Goal: Communication & Community: Share content

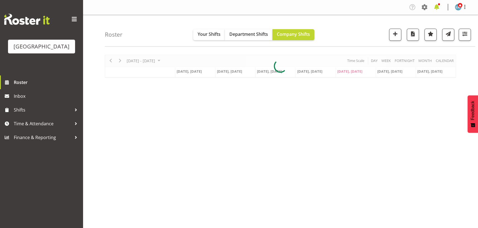
click at [436, 8] on span at bounding box center [436, 7] width 9 height 9
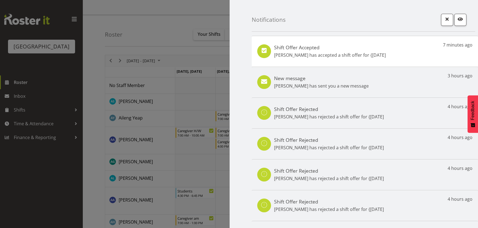
click at [320, 51] on div "Shift Offer Accepted Bailey Potter has accepted a shift offer for {30th Aug" at bounding box center [330, 51] width 112 height 14
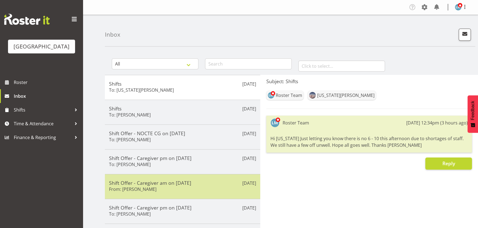
click at [179, 184] on h5 "Shift Offer - Caregiver am on [DATE]" at bounding box center [182, 183] width 147 height 6
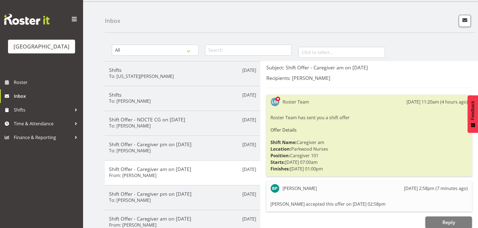
scroll to position [25, 0]
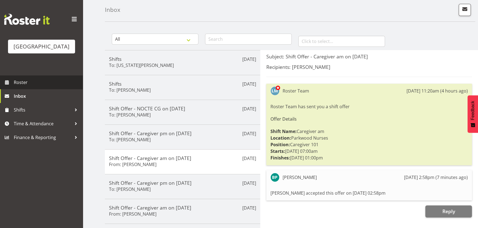
click at [14, 87] on span "Roster" at bounding box center [47, 82] width 66 height 8
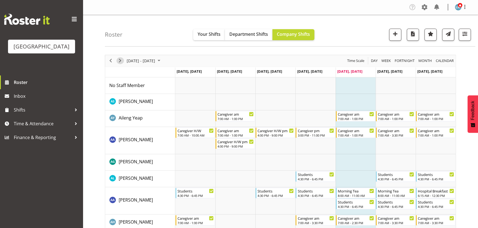
click at [119, 60] on span "Next" at bounding box center [120, 60] width 7 height 7
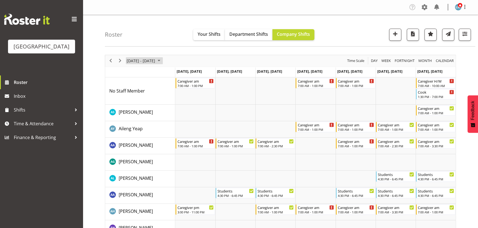
click at [162, 62] on span "August 2025" at bounding box center [158, 60] width 7 height 7
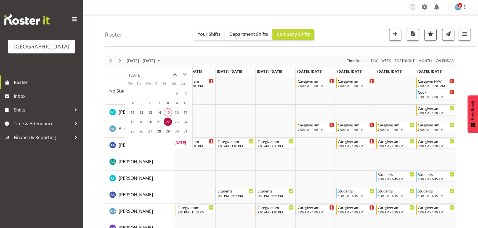
click at [175, 74] on span "previous month" at bounding box center [175, 75] width 10 height 10
click at [184, 74] on span "next month" at bounding box center [185, 75] width 10 height 10
click at [176, 93] on span "6" at bounding box center [176, 94] width 8 height 8
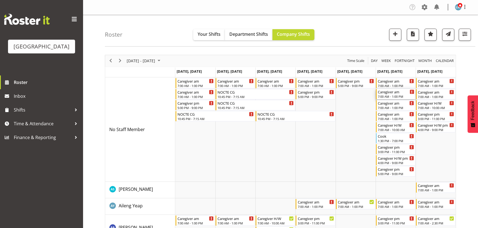
click at [385, 95] on div "7:00 AM - 1:00 PM" at bounding box center [395, 96] width 36 height 4
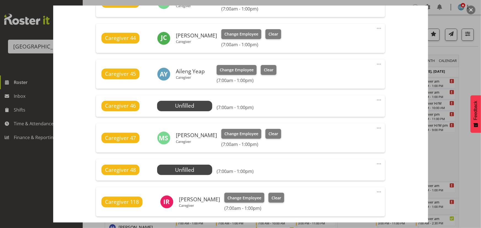
scroll to position [251, 0]
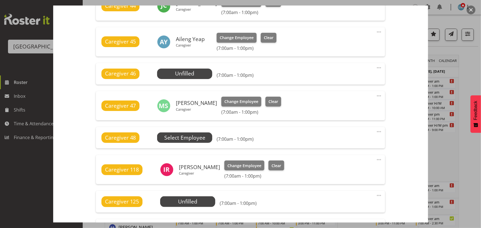
click at [0, 0] on span "Select Employee" at bounding box center [0, 0] width 0 height 0
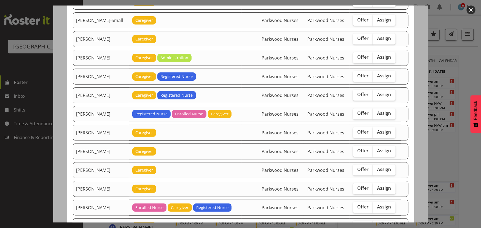
scroll to position [501, 0]
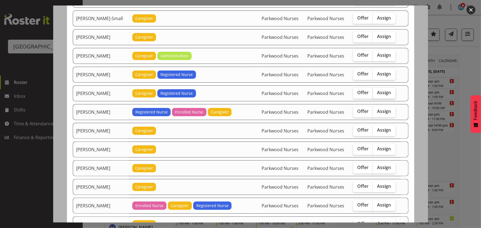
click at [380, 91] on span "Assign" at bounding box center [384, 93] width 14 height 6
click at [377, 91] on input "Assign" at bounding box center [375, 93] width 4 height 4
checkbox input "true"
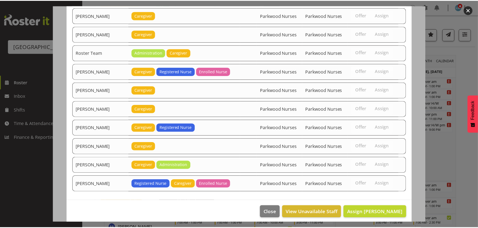
scroll to position [731, 0]
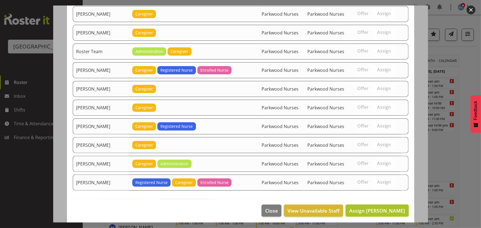
click at [384, 211] on span "Assign Liz Brewer" at bounding box center [377, 211] width 56 height 7
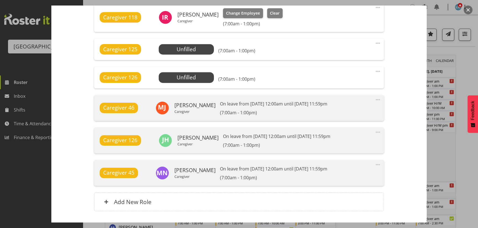
scroll to position [448, 0]
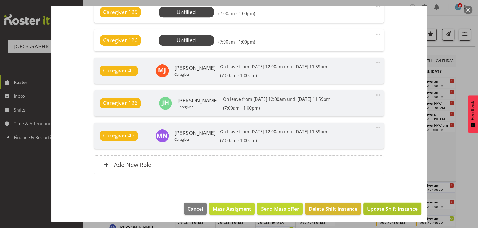
click at [382, 207] on span "Update Shift Instance" at bounding box center [392, 208] width 50 height 7
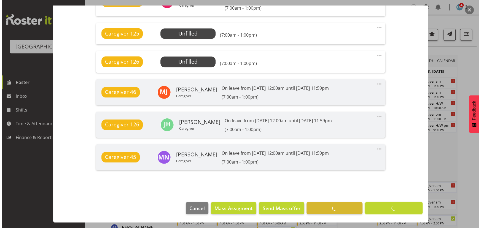
scroll to position [426, 0]
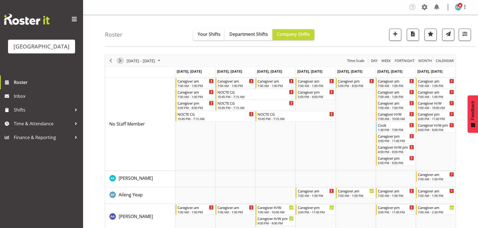
click at [117, 60] on span "Next" at bounding box center [120, 60] width 7 height 7
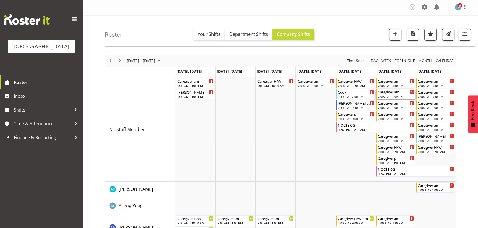
click at [388, 94] on div "Caregiver am" at bounding box center [395, 92] width 36 height 6
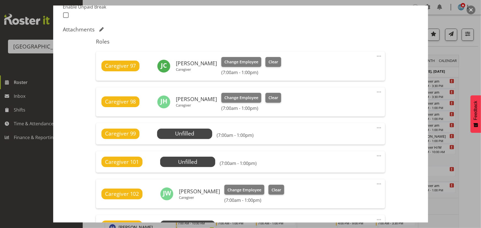
scroll to position [200, 0]
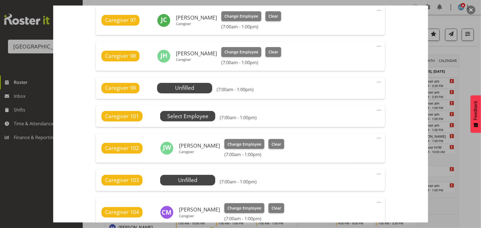
click at [0, 0] on span "Select Employee" at bounding box center [0, 0] width 0 height 0
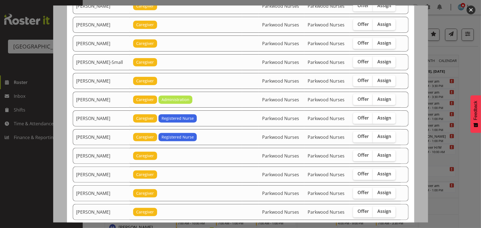
scroll to position [401, 0]
click at [379, 135] on span "Assign" at bounding box center [384, 137] width 14 height 6
click at [377, 135] on input "Assign" at bounding box center [375, 137] width 4 height 4
checkbox input "true"
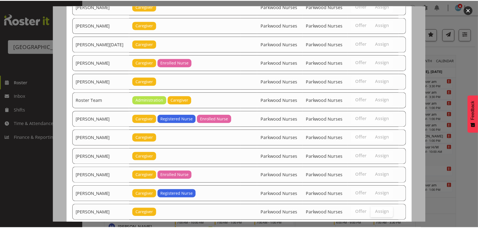
scroll to position [768, 0]
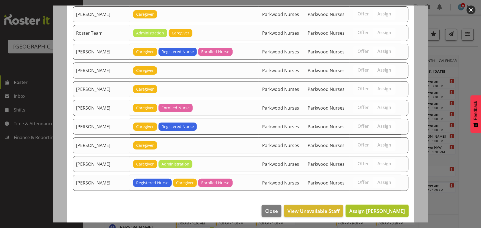
click at [392, 209] on span "Assign Liz Brewer" at bounding box center [377, 211] width 56 height 7
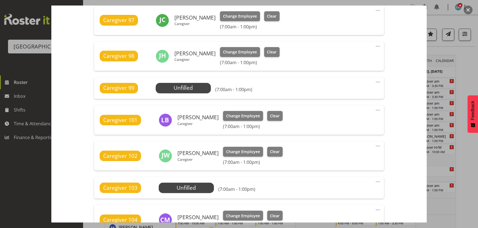
drag, startPoint x: 410, startPoint y: 201, endPoint x: 406, endPoint y: 201, distance: 4.2
click at [409, 201] on div "Shift Instance Name Caregiver am Location Parkwood Nurses Department Parkwood N…" at bounding box center [238, 112] width 355 height 504
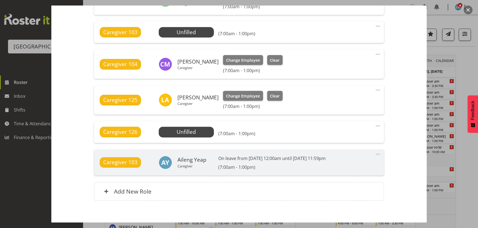
scroll to position [383, 0]
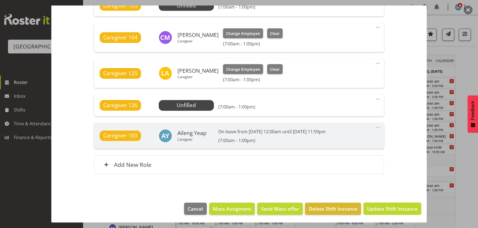
drag, startPoint x: 402, startPoint y: 208, endPoint x: 399, endPoint y: 206, distance: 3.5
click at [402, 208] on span "Update Shift Instance" at bounding box center [392, 208] width 50 height 7
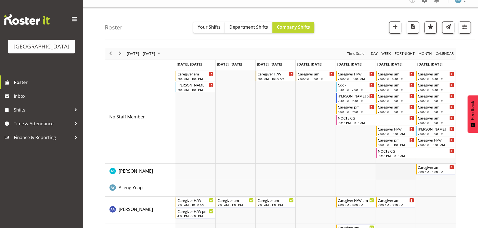
scroll to position [0, 0]
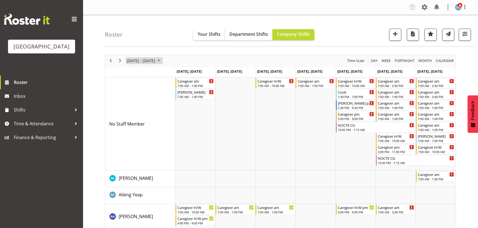
click at [155, 60] on span "September 08 - 14, 2025" at bounding box center [140, 60] width 29 height 7
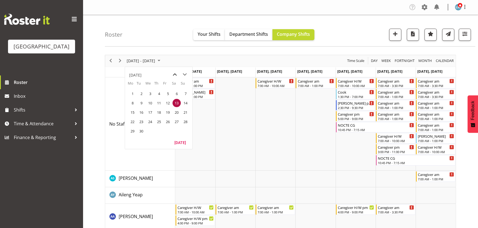
click at [174, 74] on span "previous month" at bounding box center [175, 75] width 10 height 10
click at [132, 122] on span "18" at bounding box center [132, 122] width 8 height 8
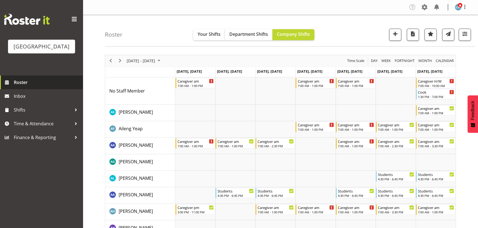
click at [19, 87] on span "Roster" at bounding box center [47, 82] width 66 height 8
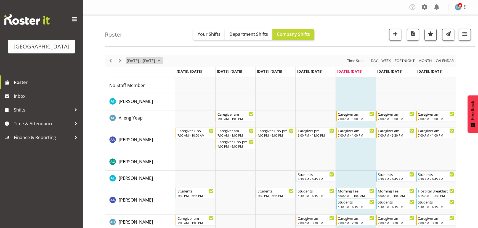
click at [162, 59] on span "August 2025" at bounding box center [158, 60] width 7 height 7
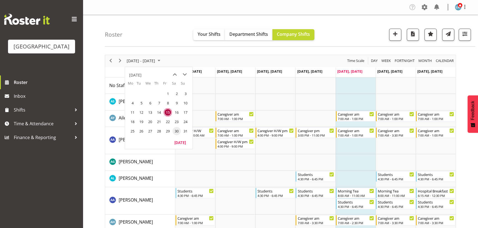
click at [178, 130] on span "30" at bounding box center [176, 131] width 8 height 8
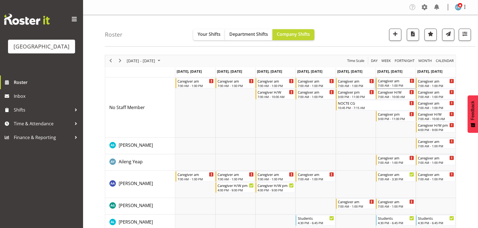
click at [406, 83] on div "7:00 AM - 1:00 PM" at bounding box center [395, 85] width 36 height 4
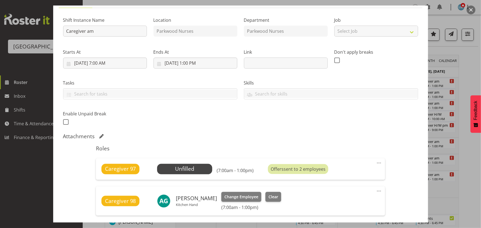
scroll to position [100, 0]
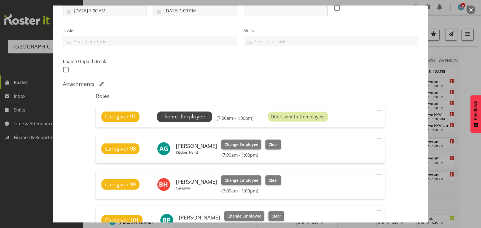
click at [174, 114] on span "Select Employee" at bounding box center [184, 117] width 41 height 8
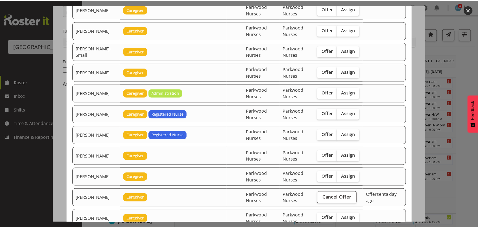
scroll to position [376, 0]
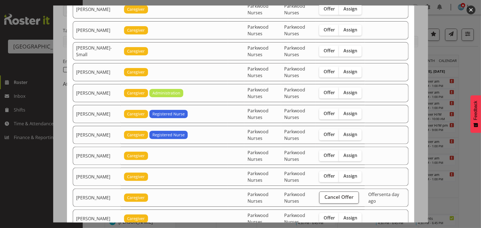
click at [469, 9] on button "button" at bounding box center [471, 10] width 9 height 9
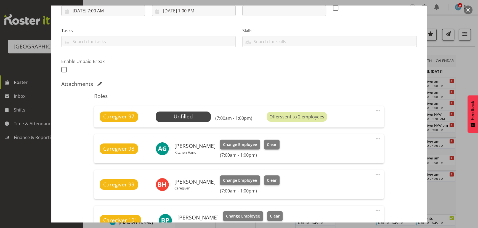
click at [465, 11] on button "button" at bounding box center [467, 10] width 9 height 9
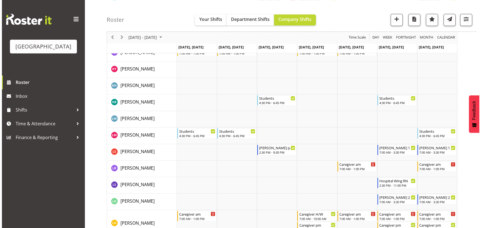
scroll to position [1178, 0]
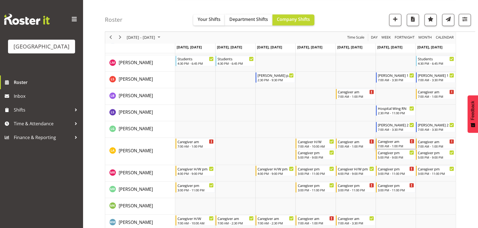
click at [384, 141] on div "Caregiver am" at bounding box center [395, 141] width 36 height 6
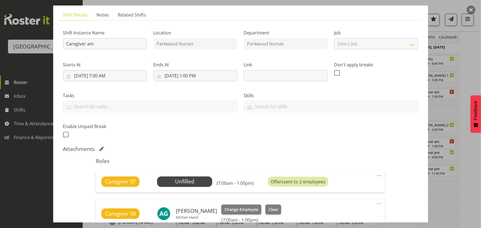
scroll to position [100, 0]
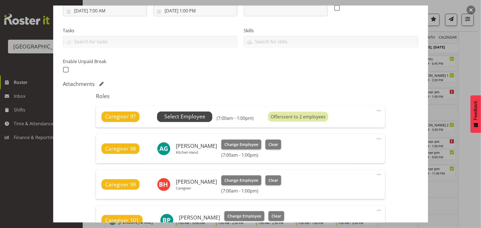
click at [206, 118] on span "Select Employee" at bounding box center [184, 117] width 55 height 10
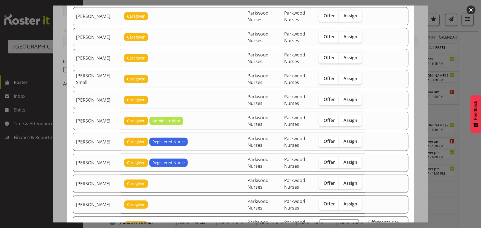
scroll to position [351, 0]
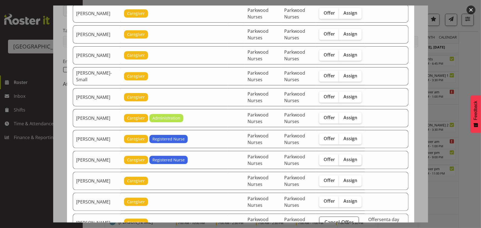
click at [356, 159] on span "Assign" at bounding box center [351, 160] width 14 height 6
click at [343, 159] on input "Assign" at bounding box center [341, 160] width 4 height 4
checkbox input "true"
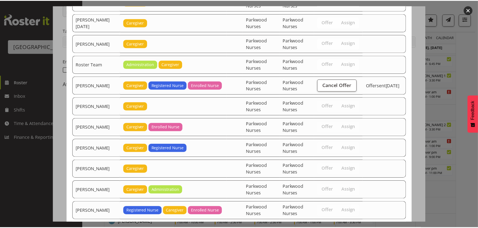
scroll to position [727, 0]
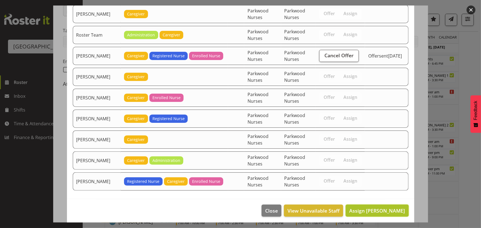
click at [387, 208] on span "Assign Liz Brewer" at bounding box center [377, 211] width 56 height 7
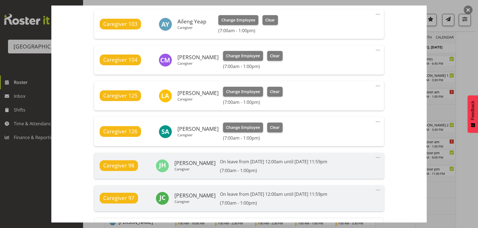
scroll to position [438, 0]
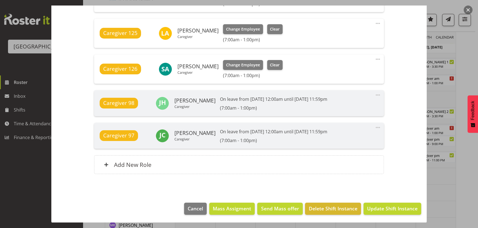
click at [390, 206] on span "Update Shift Instance" at bounding box center [392, 208] width 50 height 7
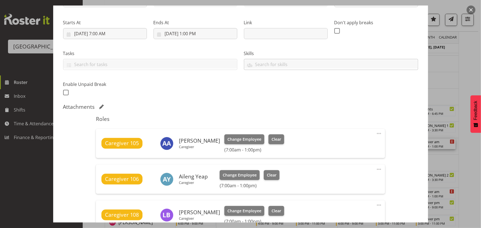
scroll to position [125, 0]
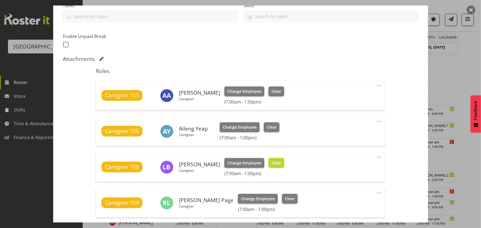
click at [275, 162] on span "Clear" at bounding box center [277, 163] width 10 height 6
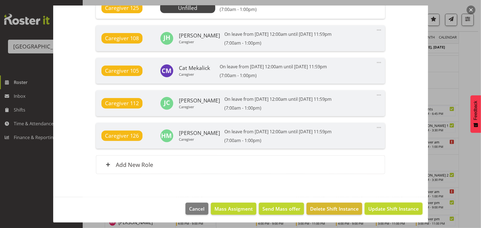
click at [391, 207] on span "Update Shift Instance" at bounding box center [393, 208] width 50 height 7
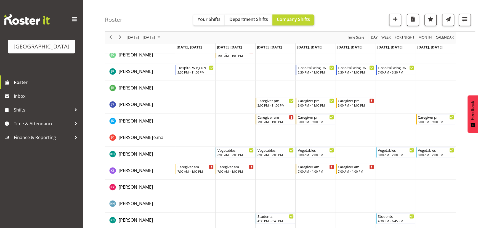
scroll to position [1139, 0]
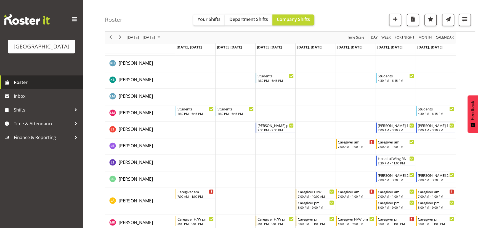
click at [29, 87] on span "Roster" at bounding box center [47, 82] width 66 height 8
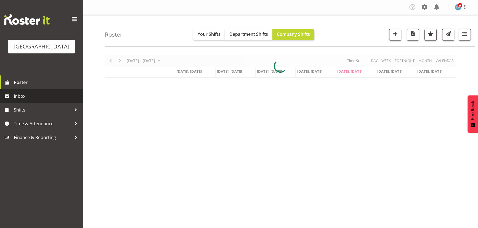
click at [19, 100] on span "Inbox" at bounding box center [47, 96] width 66 height 8
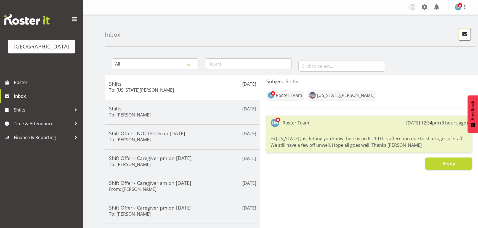
click at [463, 39] on button "button" at bounding box center [464, 35] width 12 height 12
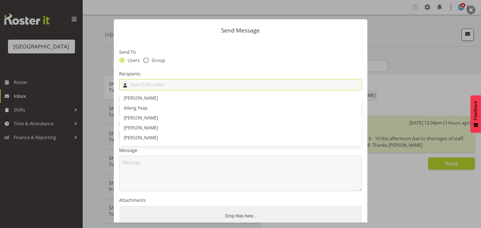
click at [169, 84] on input "text" at bounding box center [241, 85] width 242 height 9
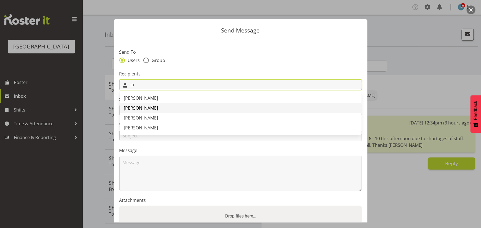
type input "jo"
click at [146, 108] on span "[PERSON_NAME]" at bounding box center [141, 108] width 34 height 6
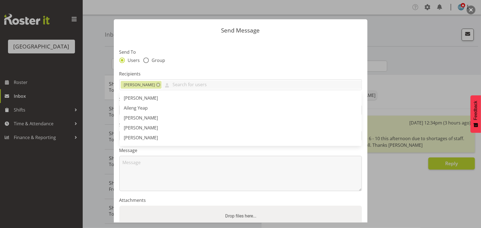
click at [211, 63] on div "Users Group" at bounding box center [240, 61] width 243 height 7
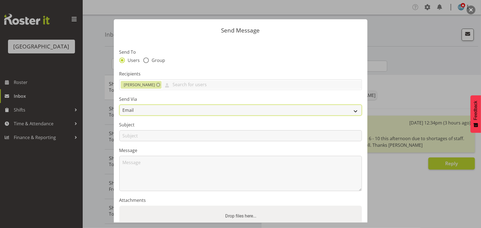
drag, startPoint x: 159, startPoint y: 111, endPoint x: 155, endPoint y: 116, distance: 5.9
click at [159, 111] on select "Email SMS" at bounding box center [240, 110] width 243 height 11
select select "sms"
click at [119, 105] on select "Email SMS" at bounding box center [240, 110] width 243 height 11
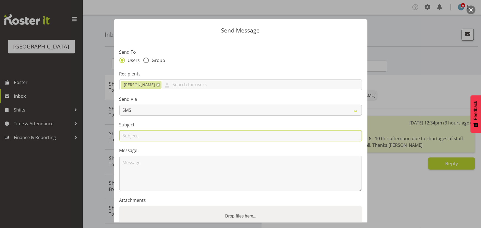
click at [149, 134] on input "text" at bounding box center [240, 135] width 243 height 11
type input "Shift"
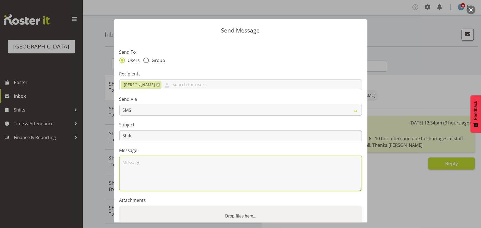
click at [140, 168] on textarea at bounding box center [240, 173] width 243 height 35
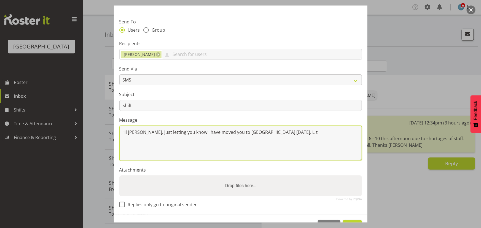
scroll to position [48, 0]
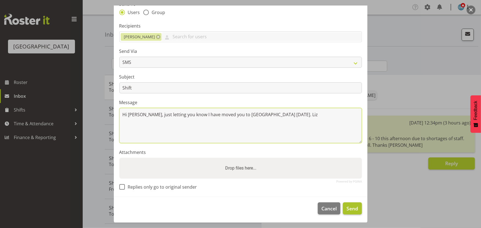
type textarea "Hi Jo, just letting you know I have moved you to Ressie on Tuesday. Liz"
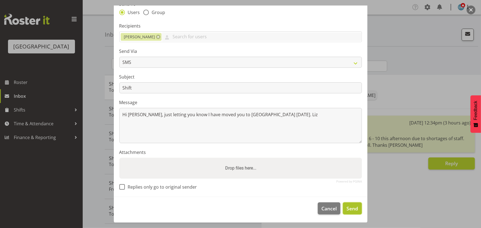
click at [348, 210] on span "Send" at bounding box center [353, 208] width 12 height 7
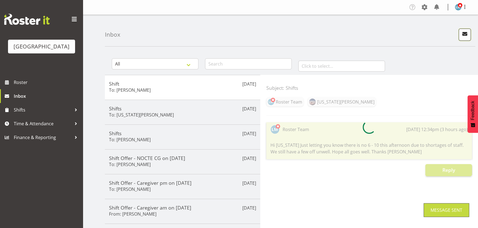
click at [460, 39] on button "button" at bounding box center [464, 35] width 12 height 12
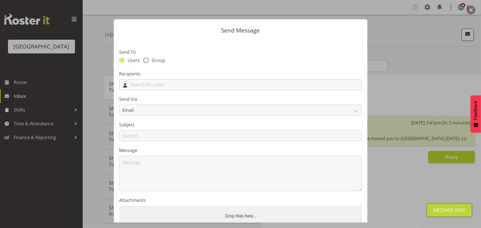
click at [273, 84] on input "text" at bounding box center [241, 85] width 242 height 9
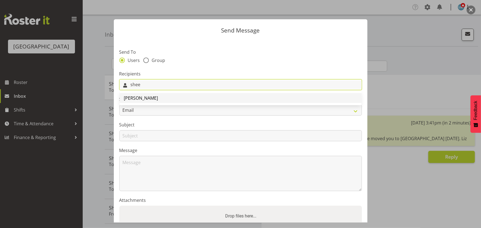
type input "shee"
click at [158, 99] on link "[PERSON_NAME]" at bounding box center [241, 98] width 242 height 10
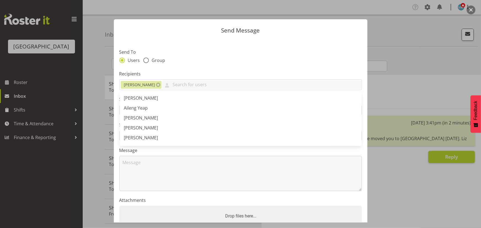
click at [183, 53] on label "Send To" at bounding box center [240, 52] width 243 height 7
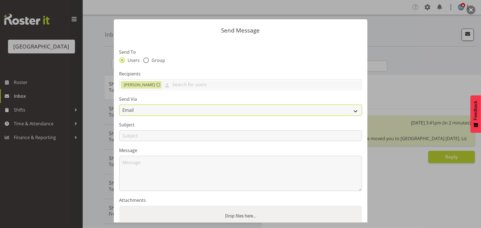
click at [173, 110] on select "Email SMS" at bounding box center [240, 110] width 243 height 11
select select "sms"
click at [119, 105] on select "Email SMS" at bounding box center [240, 110] width 243 height 11
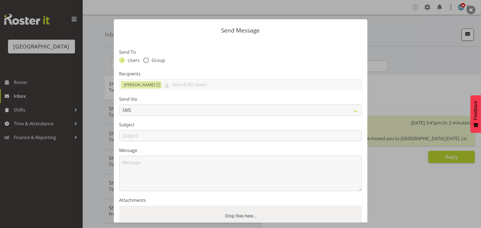
click at [176, 141] on section "Send To Users Group Recipients Sheen Catapang Abigail Savage Aileng Yeap Alem A…" at bounding box center [241, 142] width 254 height 206
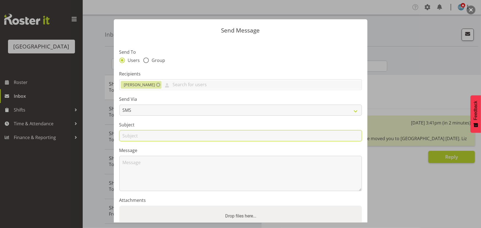
click at [176, 138] on input "text" at bounding box center [240, 135] width 243 height 11
type input "Shift"
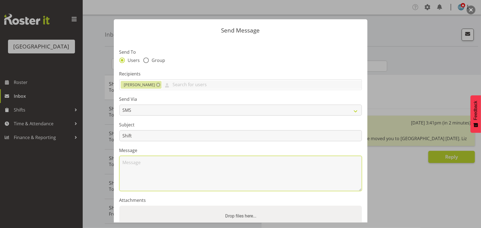
drag, startPoint x: 154, startPoint y: 167, endPoint x: 152, endPoint y: 163, distance: 4.6
click at [154, 166] on textarea at bounding box center [240, 173] width 243 height 35
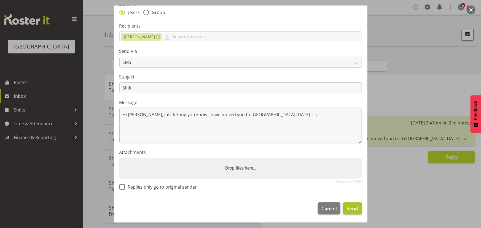
type textarea "Hi Sheen, just letting you know I have moved you to Ressie next Friday. Liz"
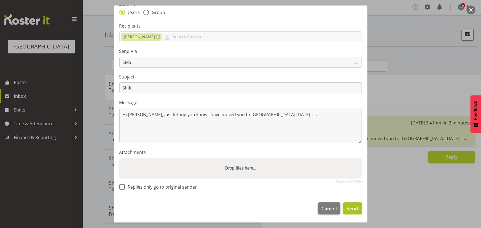
click at [350, 209] on span "Send" at bounding box center [353, 208] width 12 height 7
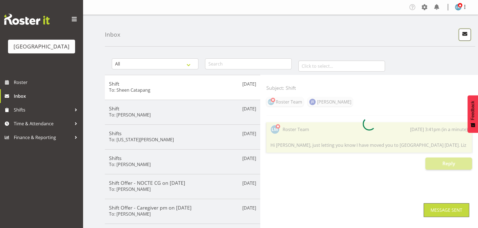
click at [463, 37] on button "button" at bounding box center [464, 35] width 12 height 12
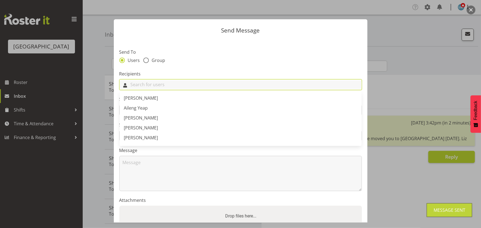
click at [232, 81] on input "text" at bounding box center [241, 85] width 242 height 9
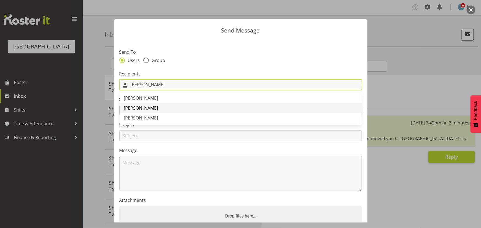
type input "jane"
click at [155, 109] on link "[PERSON_NAME]" at bounding box center [241, 108] width 242 height 10
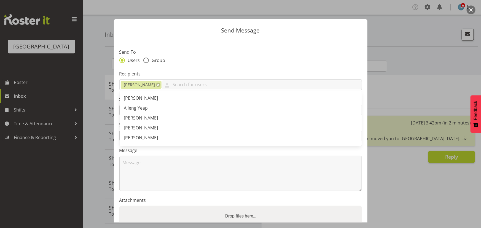
drag, startPoint x: 187, startPoint y: 43, endPoint x: 187, endPoint y: 50, distance: 7.4
click at [187, 44] on section "Send To Users Group Recipients Jane Serrano Abigail Savage Aileng Yeap Alem Abr…" at bounding box center [241, 142] width 254 height 206
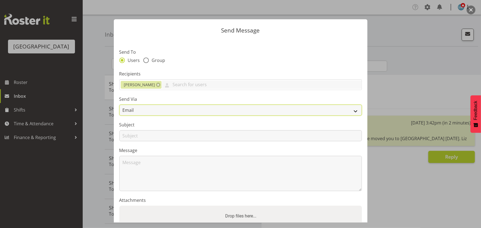
click at [154, 106] on select "Email SMS" at bounding box center [240, 110] width 243 height 11
select select "sms"
click at [119, 105] on select "Email SMS" at bounding box center [240, 110] width 243 height 11
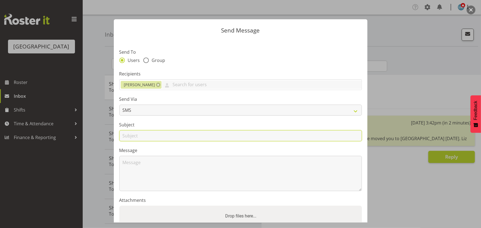
drag, startPoint x: 155, startPoint y: 133, endPoint x: 157, endPoint y: 135, distance: 2.8
click at [155, 133] on input "text" at bounding box center [240, 135] width 243 height 11
type input "Shift"
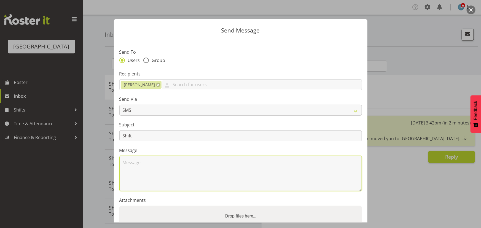
click at [136, 164] on textarea at bounding box center [240, 173] width 243 height 35
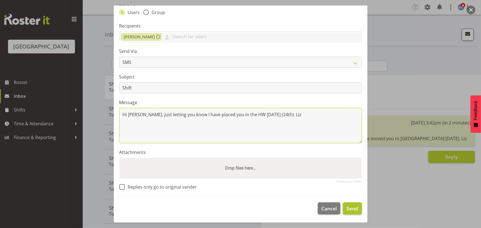
type textarea "Hi Jane, just letting you know I have placed you in the HW next Sunday (24th). …"
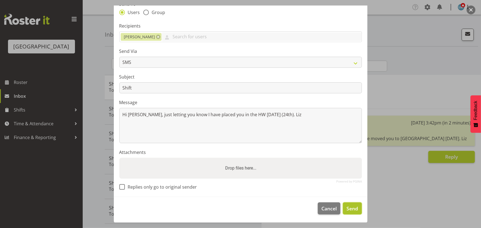
click at [352, 208] on span "Send" at bounding box center [353, 208] width 12 height 7
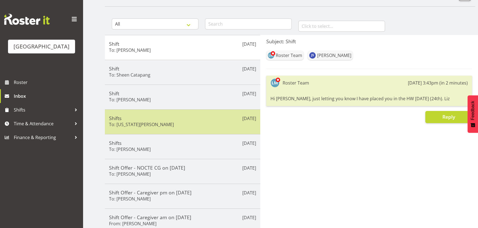
drag, startPoint x: 248, startPoint y: 162, endPoint x: 247, endPoint y: 155, distance: 6.9
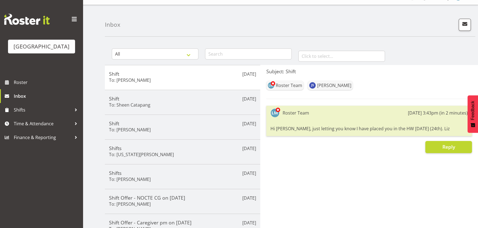
scroll to position [0, 0]
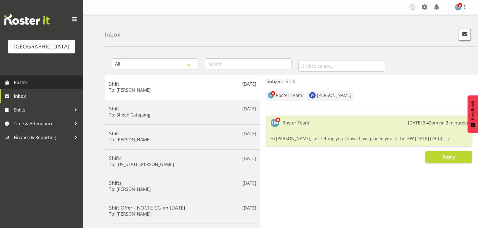
click at [26, 87] on span "Roster" at bounding box center [47, 82] width 66 height 8
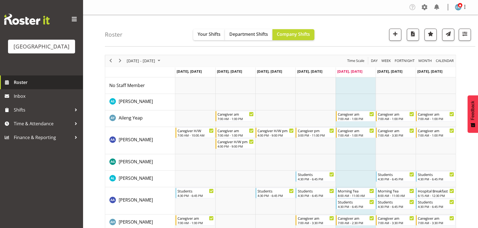
click at [30, 87] on span "Roster" at bounding box center [47, 82] width 66 height 8
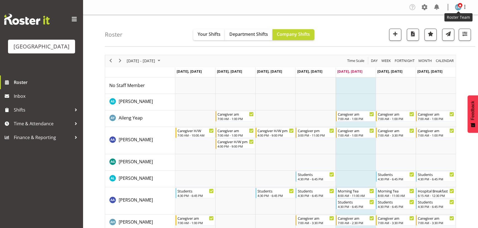
click at [458, 4] on span at bounding box center [459, 5] width 4 height 4
click at [433, 29] on link "Log Out" at bounding box center [441, 29] width 53 height 10
